Goal: Communication & Community: Answer question/provide support

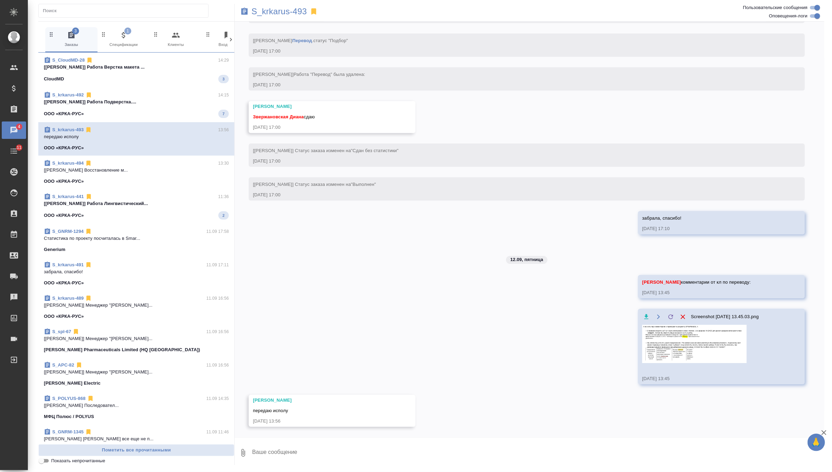
click at [186, 76] on div "CloudMD 3" at bounding box center [136, 79] width 185 height 8
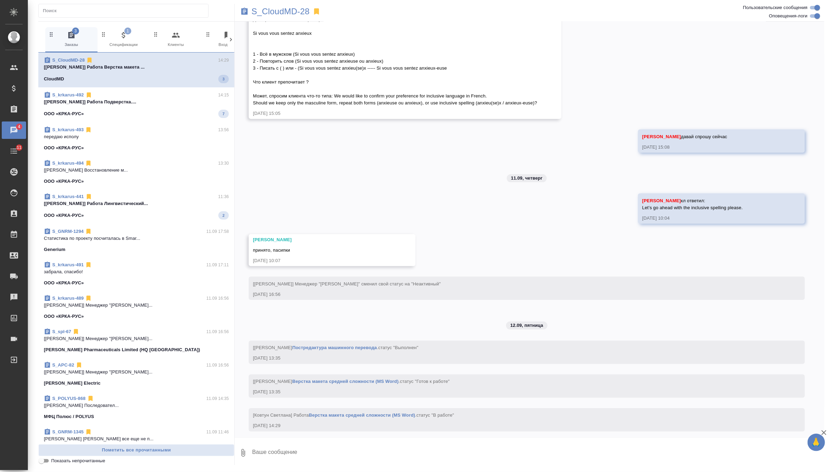
scroll to position [2205, 0]
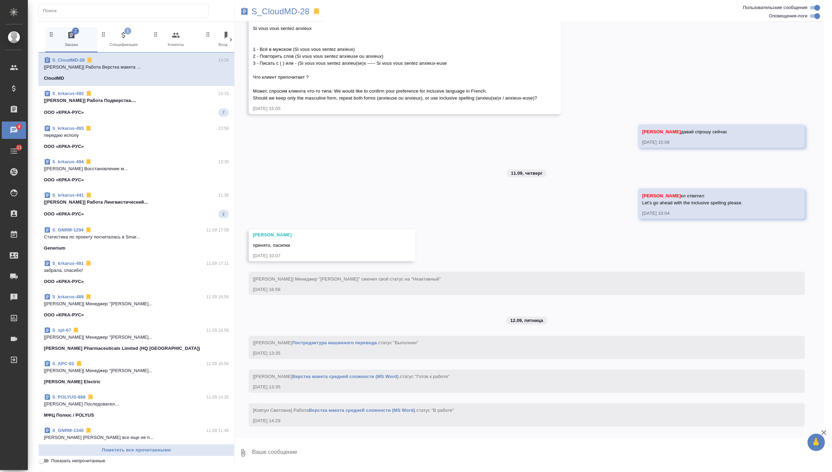
click at [170, 96] on div "S_krkarus-492 14:15" at bounding box center [136, 93] width 185 height 7
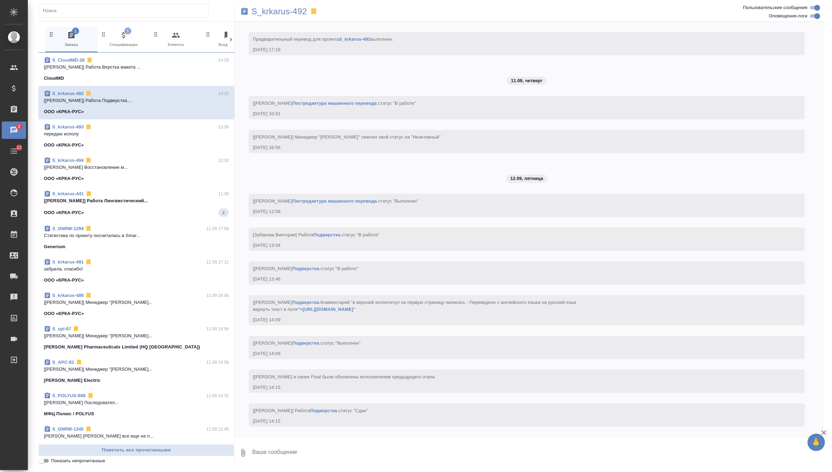
scroll to position [3727, 0]
click at [174, 206] on span "S_krkarus-441 11:36 [[PERSON_NAME]... ООО «КРКА-РУС» 2" at bounding box center [136, 203] width 185 height 26
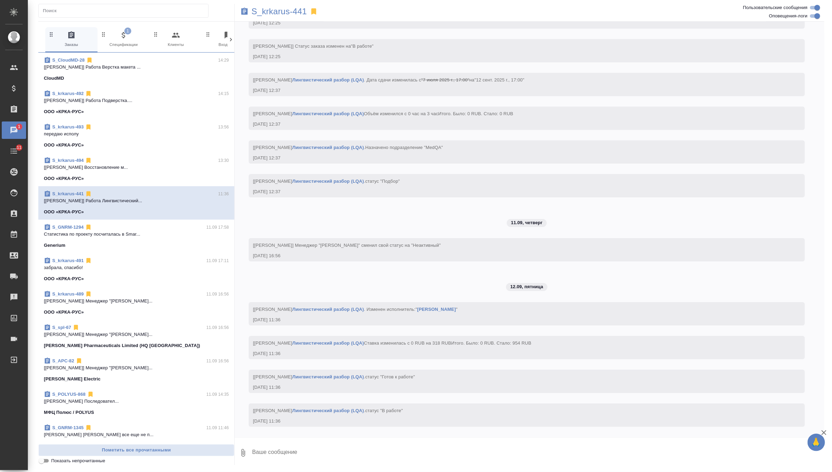
scroll to position [11749, 0]
click at [160, 77] on div "ООО «КРКА-РУС» 1" at bounding box center [136, 79] width 185 height 8
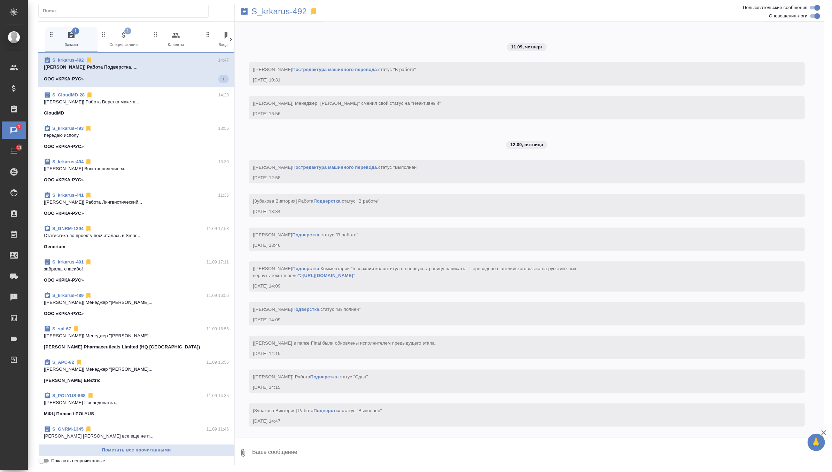
scroll to position [3761, 0]
click at [124, 42] on span "1 Спецификации" at bounding box center [123, 39] width 47 height 17
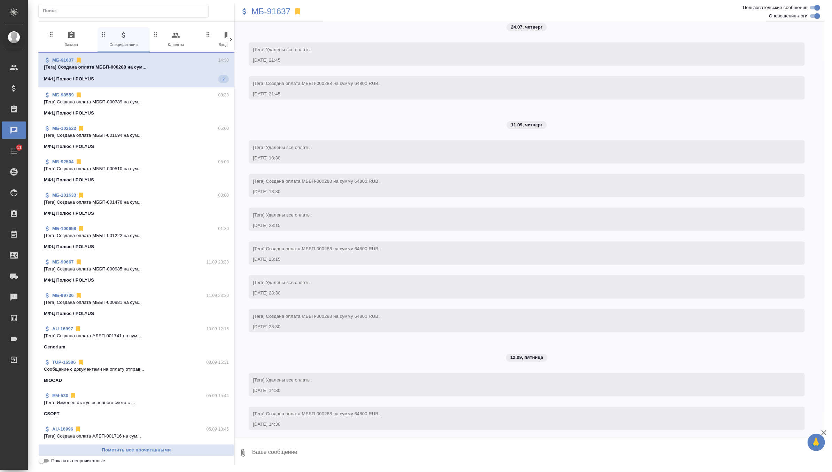
scroll to position [2176, 0]
click at [76, 35] on span "0 Заказы" at bounding box center [71, 39] width 47 height 17
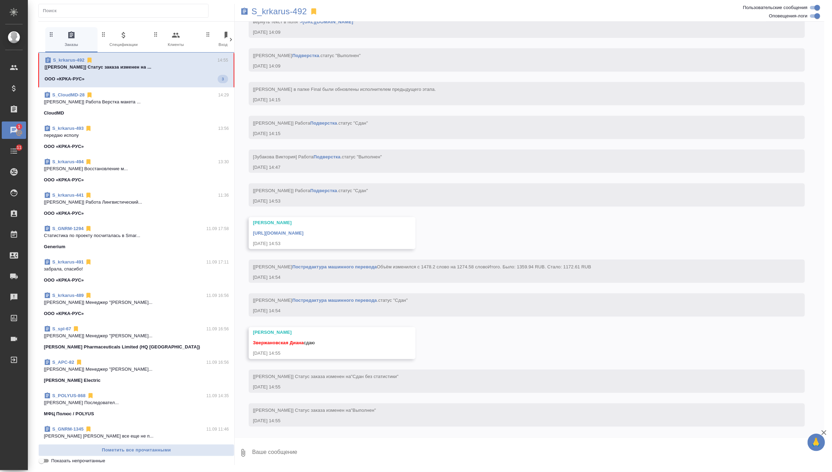
scroll to position [4028, 0]
click at [280, 453] on textarea at bounding box center [537, 453] width 573 height 24
type textarea "забрала, спасибол!"
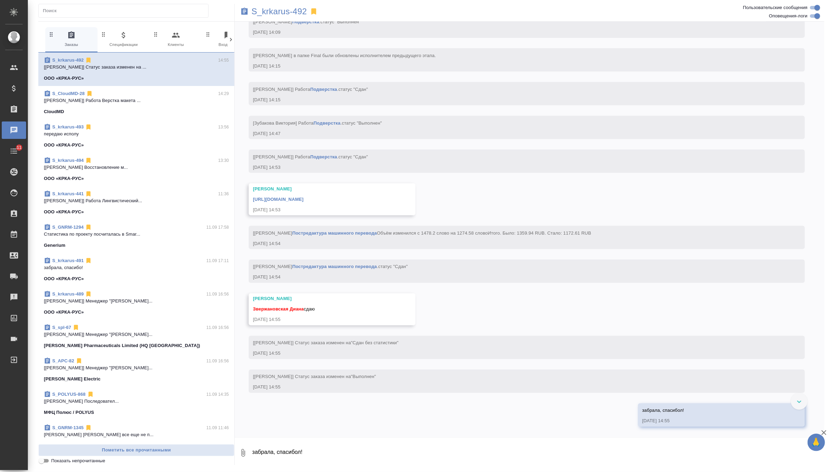
scroll to position [4062, 0]
click at [391, 194] on div "[URL][DOMAIN_NAME]" at bounding box center [322, 198] width 138 height 9
click at [303, 197] on link "[URL][DOMAIN_NAME]" at bounding box center [278, 199] width 50 height 5
